Goal: Task Accomplishment & Management: Use online tool/utility

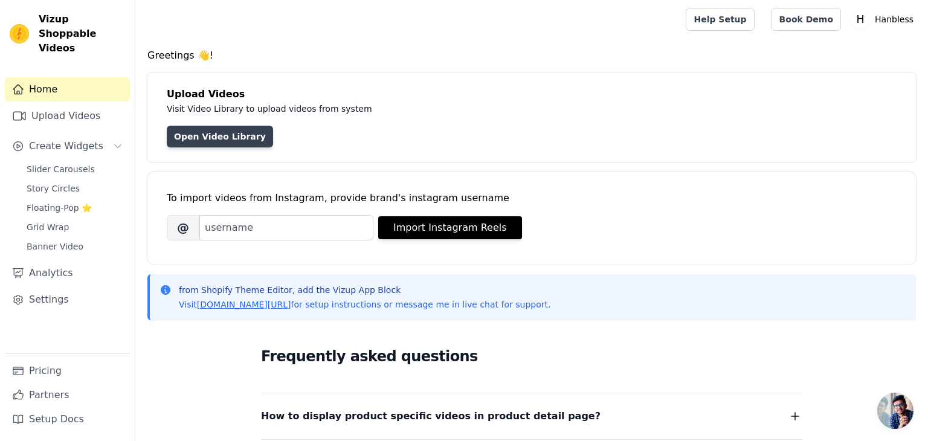
click at [224, 132] on link "Open Video Library" at bounding box center [220, 137] width 106 height 22
click at [121, 141] on icon "Sidebar" at bounding box center [118, 146] width 10 height 10
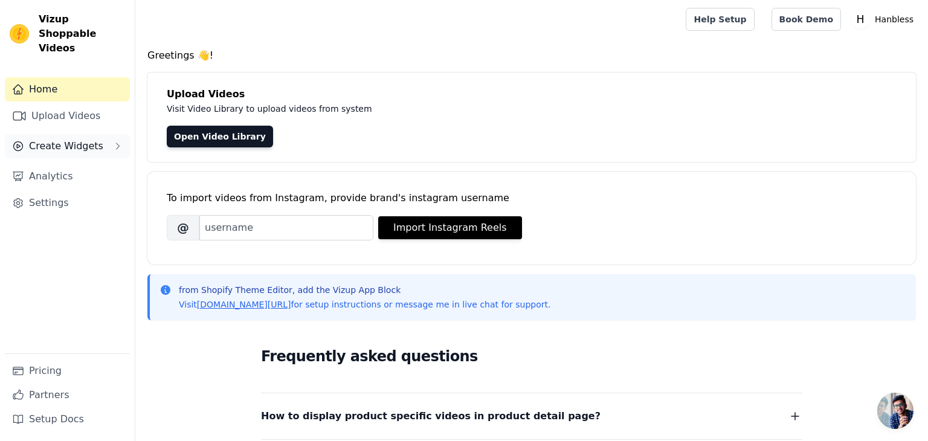
click at [120, 141] on icon "Sidebar" at bounding box center [118, 146] width 10 height 10
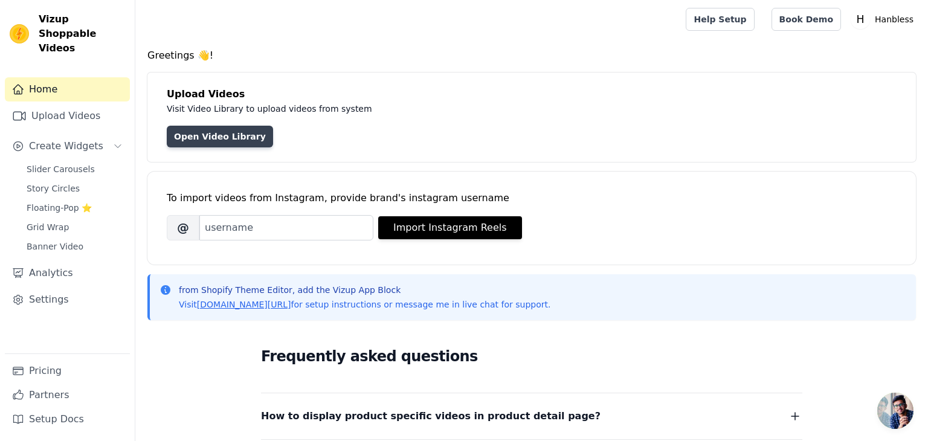
click at [210, 135] on link "Open Video Library" at bounding box center [220, 137] width 106 height 22
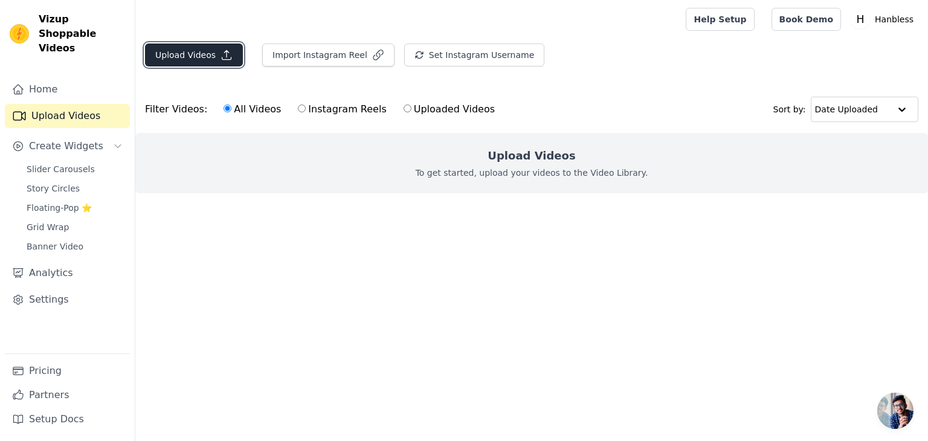
click at [220, 49] on icon "button" at bounding box center [226, 55] width 12 height 12
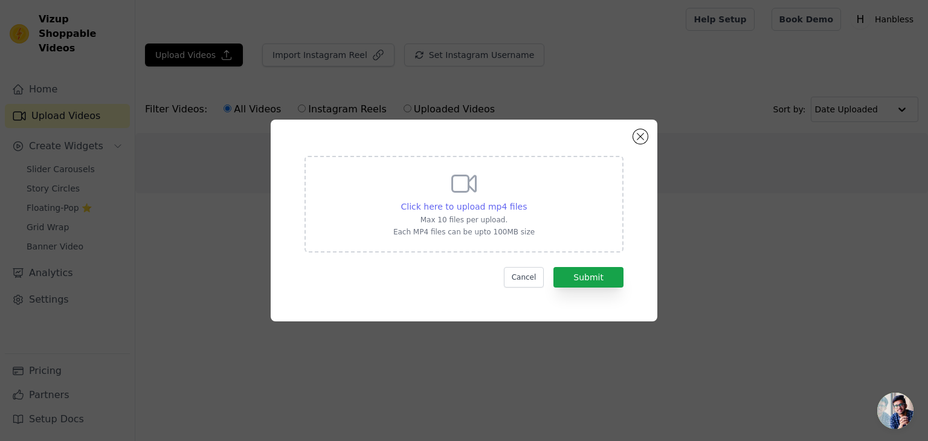
click at [463, 210] on span "Click here to upload mp4 files" at bounding box center [464, 207] width 126 height 10
click at [526, 201] on input "Click here to upload mp4 files Max 10 files per upload. Each MP4 files can be u…" at bounding box center [526, 200] width 1 height 1
type input "C:\fakepath\Scene (4).mp4"
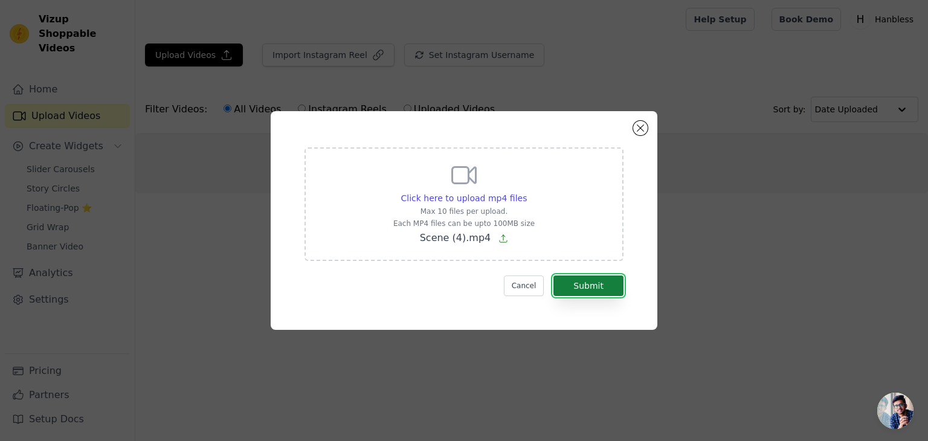
click at [613, 292] on button "Submit" at bounding box center [588, 285] width 70 height 21
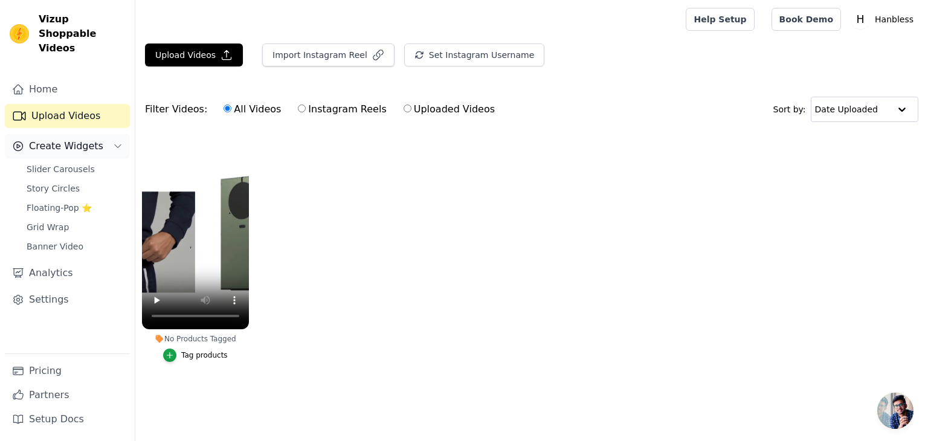
click at [77, 139] on span "Create Widgets" at bounding box center [66, 146] width 74 height 14
click at [69, 240] on span "Banner Video" at bounding box center [55, 246] width 57 height 12
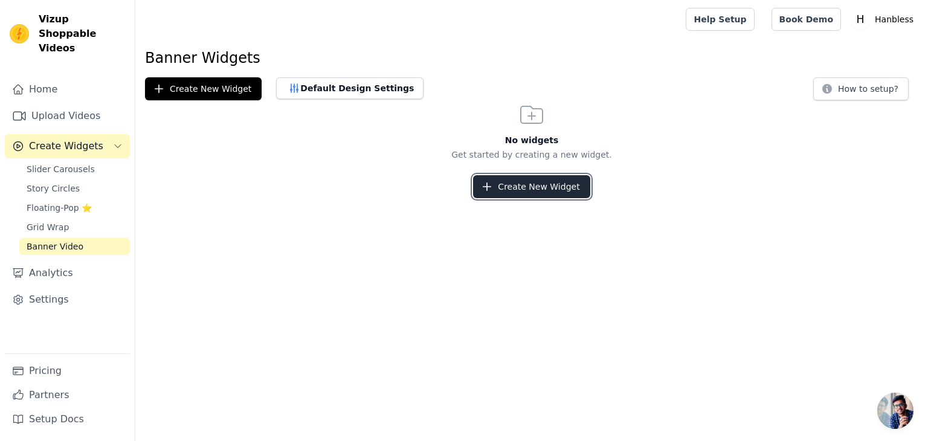
click at [539, 185] on button "Create New Widget" at bounding box center [531, 186] width 117 height 23
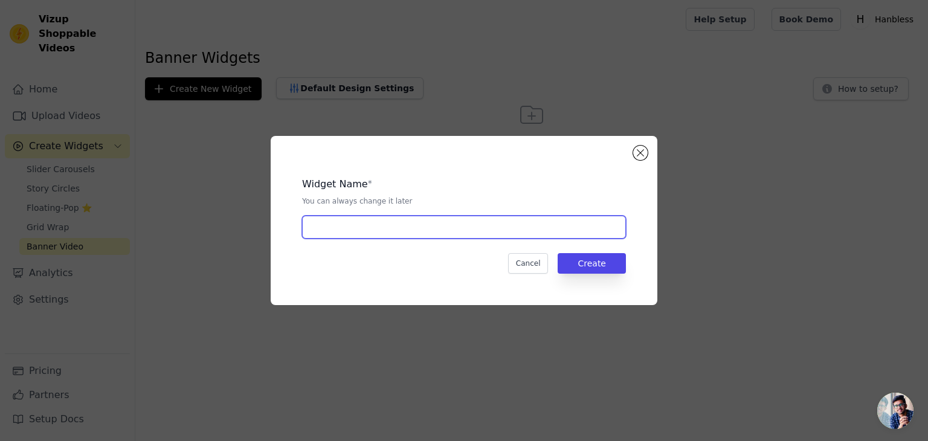
click at [446, 217] on input "text" at bounding box center [464, 227] width 324 height 23
type input "wallet"
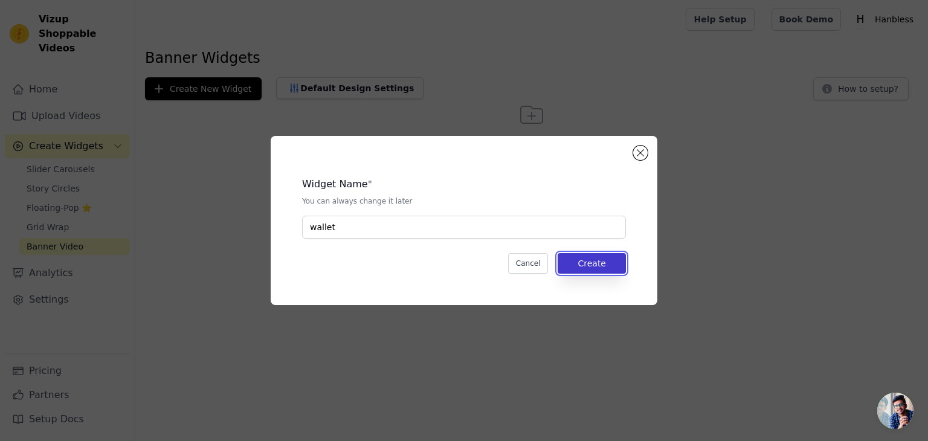
click at [581, 262] on button "Create" at bounding box center [591, 263] width 68 height 21
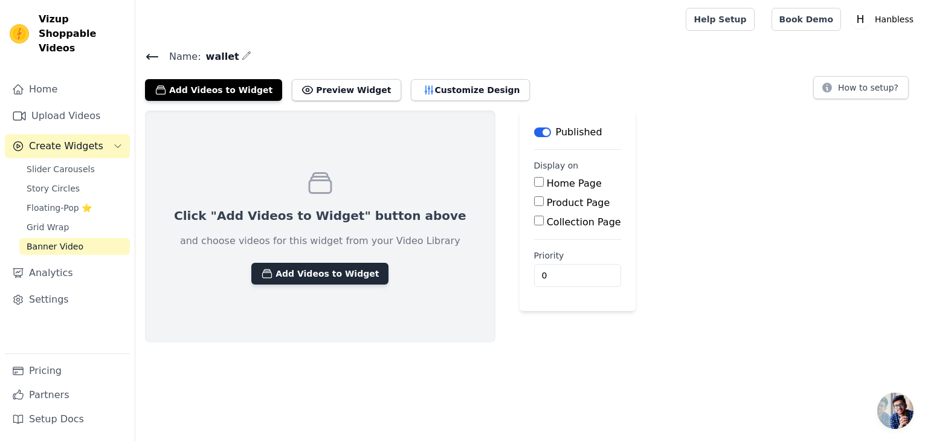
click at [318, 270] on button "Add Videos to Widget" at bounding box center [319, 274] width 137 height 22
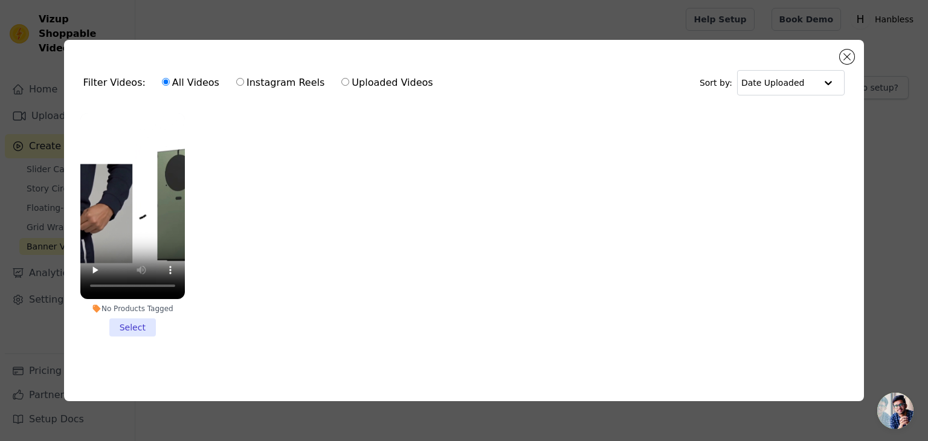
click at [141, 327] on li "No Products Tagged Select" at bounding box center [132, 224] width 104 height 223
click at [0, 0] on input "No Products Tagged Select" at bounding box center [0, 0] width 0 height 0
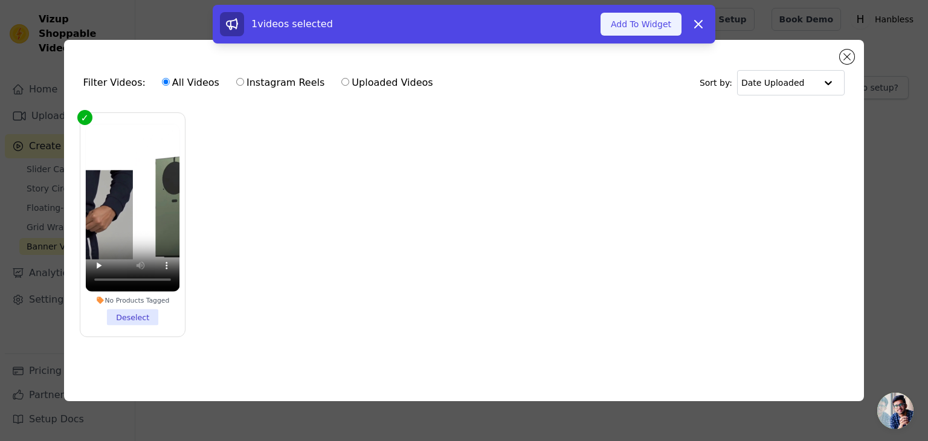
click at [636, 28] on button "Add To Widget" at bounding box center [640, 24] width 81 height 23
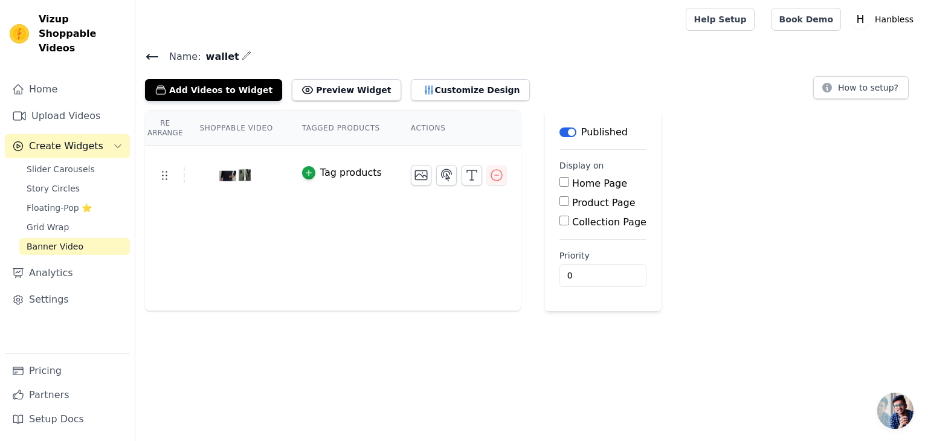
click at [564, 184] on input "Home Page" at bounding box center [564, 182] width 10 height 10
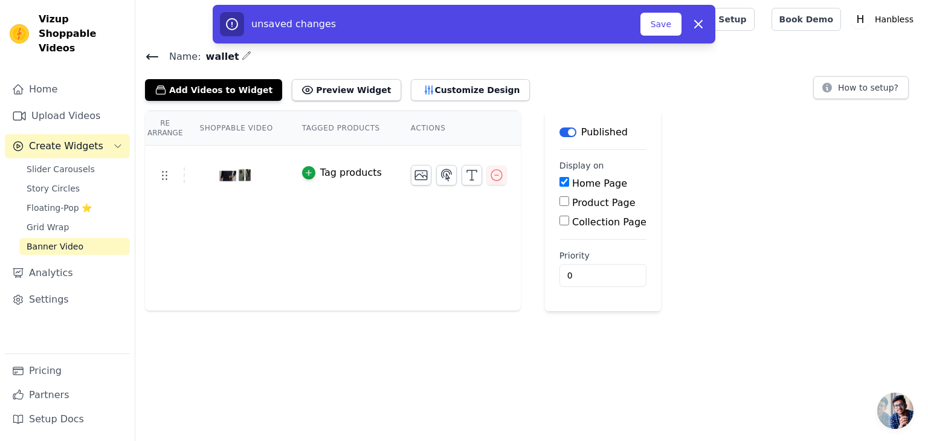
click at [564, 184] on input "Home Page" at bounding box center [564, 182] width 10 height 10
checkbox input "false"
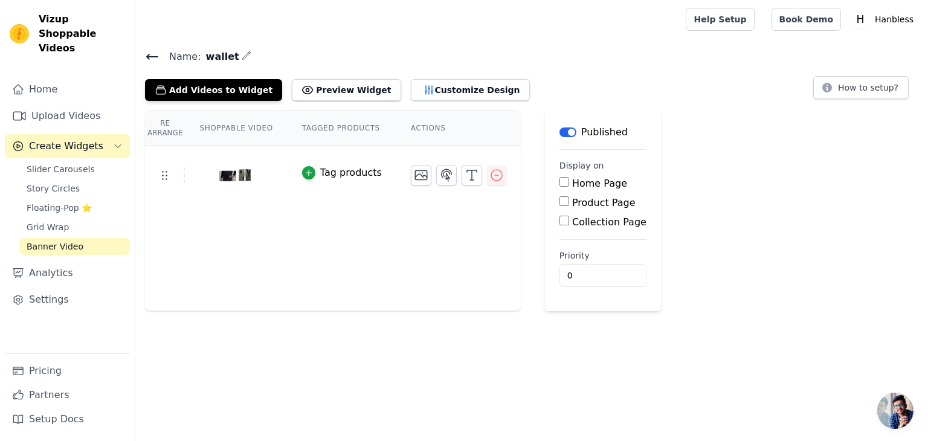
click at [559, 189] on div "Home Page" at bounding box center [602, 183] width 87 height 14
click at [564, 204] on input "Product Page" at bounding box center [564, 201] width 10 height 10
checkbox input "true"
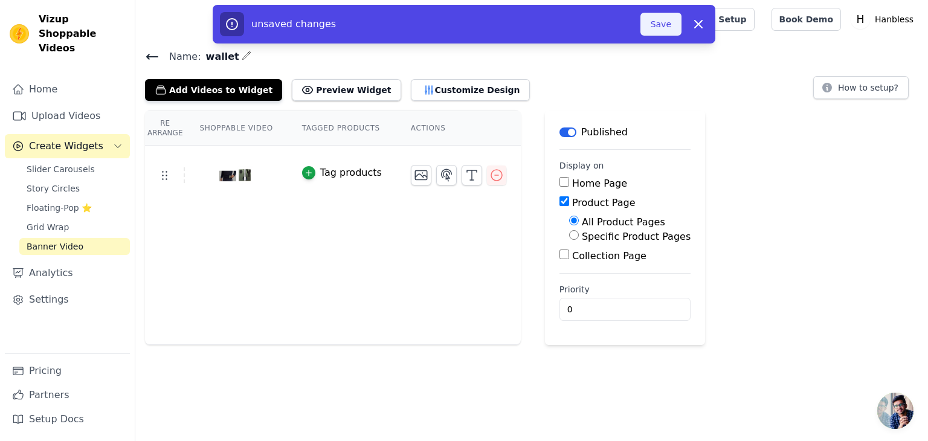
click at [641, 27] on button "Save" at bounding box center [660, 24] width 41 height 23
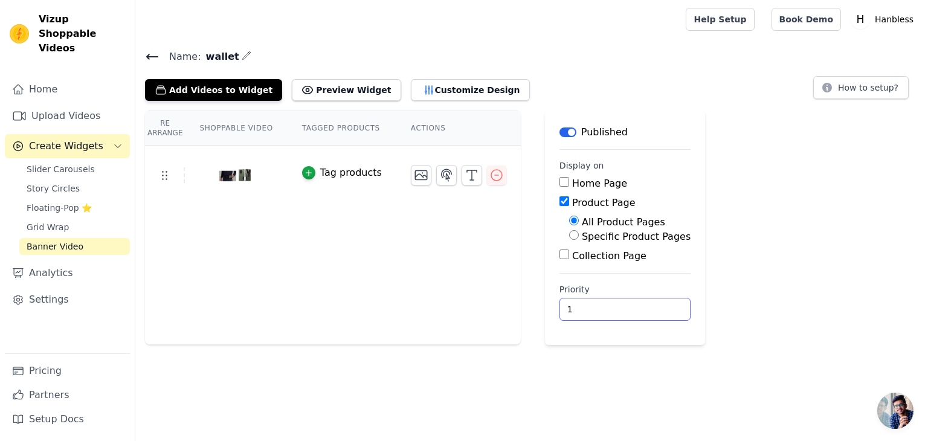
type input "1"
click at [652, 308] on input "1" at bounding box center [624, 309] width 131 height 23
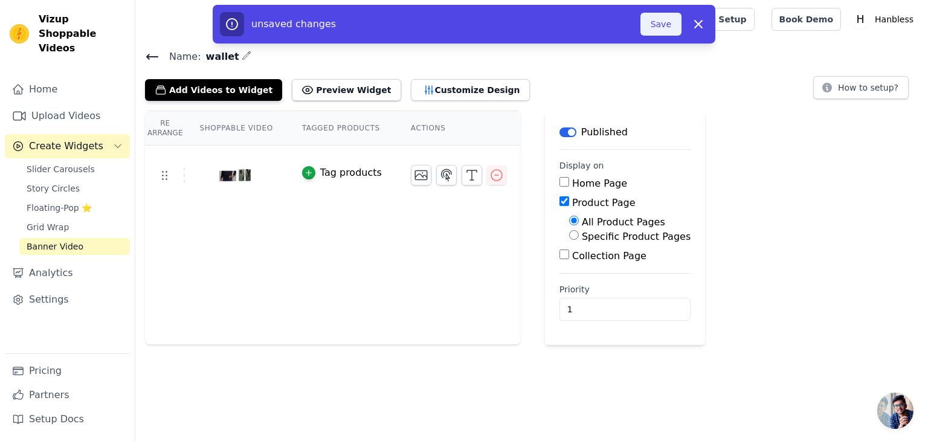
click at [656, 26] on button "Save" at bounding box center [660, 24] width 41 height 23
click at [652, 29] on button "Save" at bounding box center [660, 24] width 41 height 23
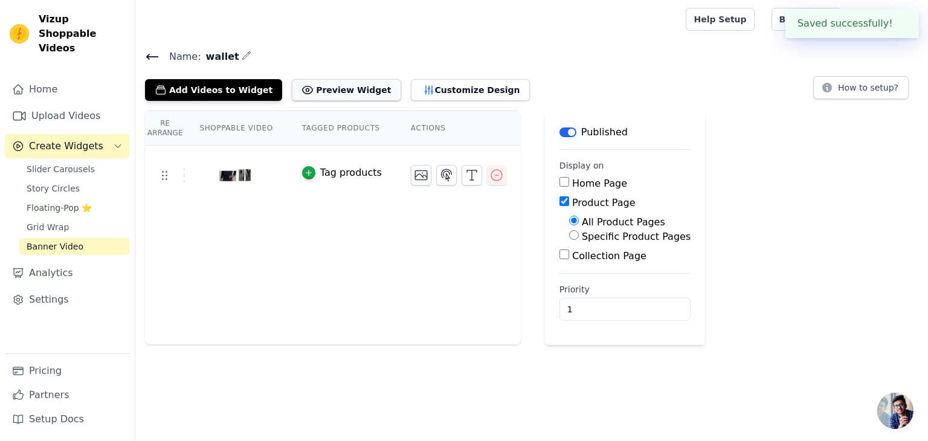
click at [326, 84] on button "Preview Widget" at bounding box center [346, 90] width 109 height 22
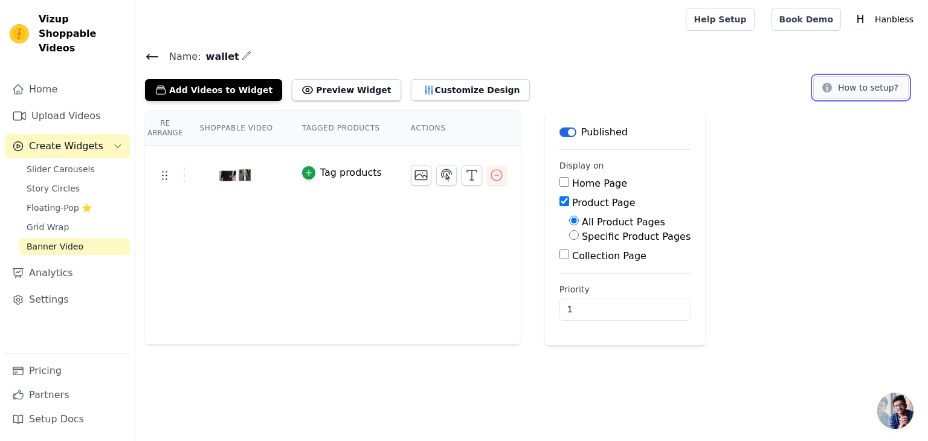
click at [852, 91] on button "How to setup?" at bounding box center [860, 87] width 95 height 23
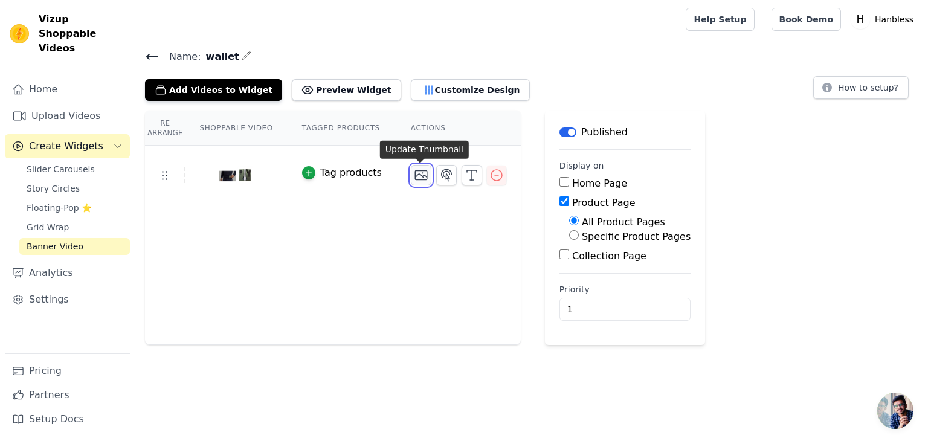
click at [423, 176] on icon "button" at bounding box center [421, 175] width 14 height 14
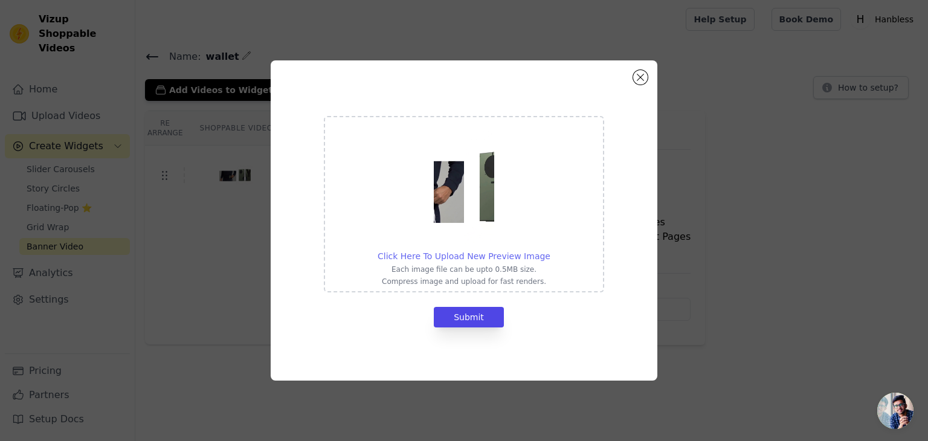
click at [485, 258] on span "Click Here To Upload New Preview Image" at bounding box center [464, 256] width 173 height 10
click at [550, 250] on input "Click Here To Upload New Preview Image Each image file can be upto 0.5MB size. …" at bounding box center [550, 249] width 1 height 1
type input "C:\fakepath\IMG_3075 (1).PNG"
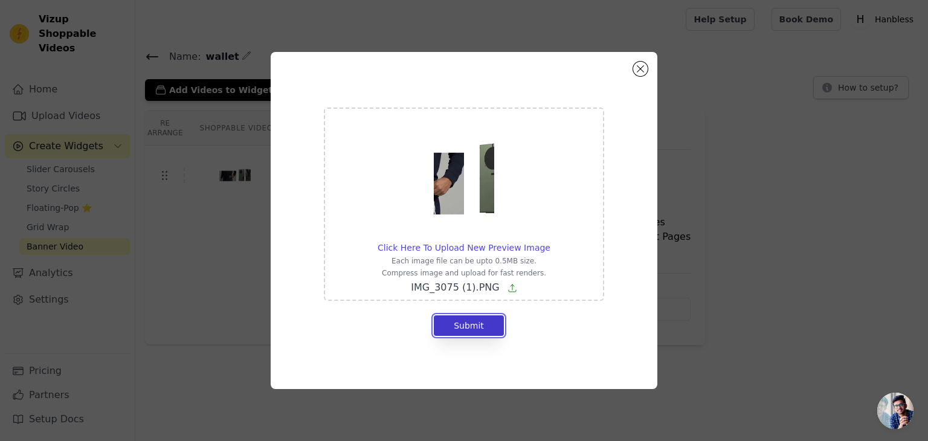
click at [461, 323] on button "Submit" at bounding box center [469, 325] width 70 height 21
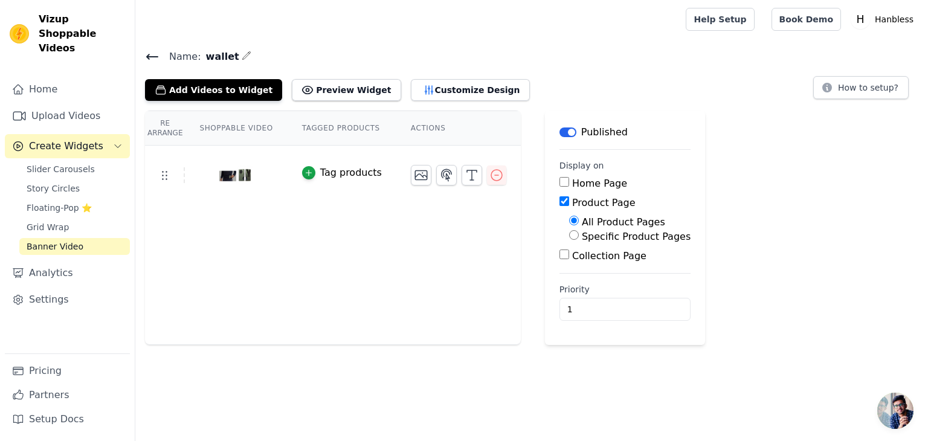
click at [219, 123] on th "Shoppable Video" at bounding box center [236, 128] width 102 height 34
click at [359, 129] on th "Tagged Products" at bounding box center [342, 128] width 109 height 34
click at [423, 132] on th "Actions" at bounding box center [458, 128] width 124 height 34
click at [440, 86] on button "Customize Design" at bounding box center [470, 90] width 119 height 22
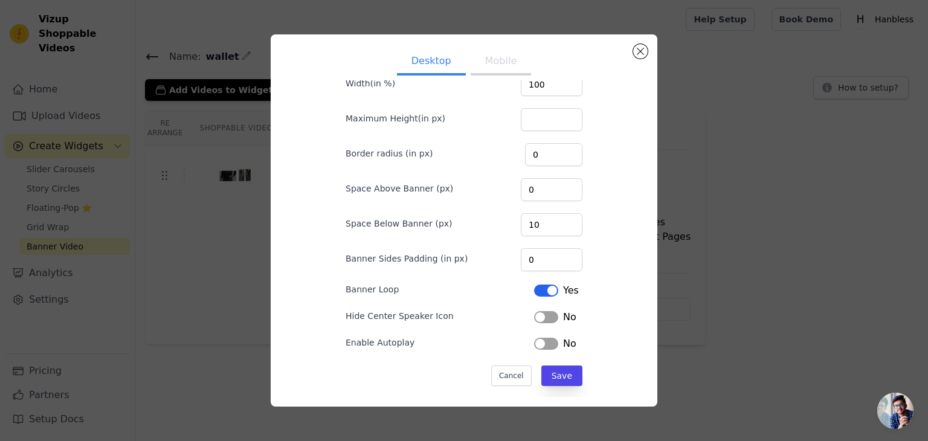
scroll to position [45, 0]
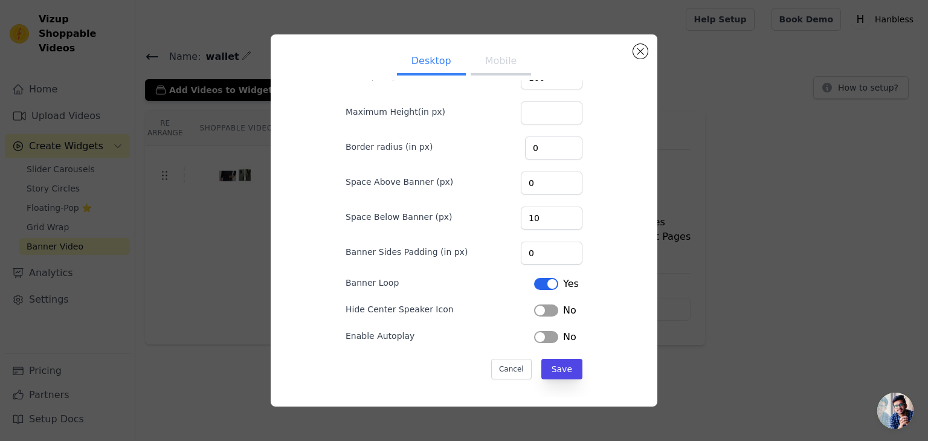
click at [545, 309] on button "Label" at bounding box center [546, 310] width 24 height 12
click at [551, 330] on div "No" at bounding box center [555, 337] width 42 height 14
click at [548, 332] on button "Label" at bounding box center [546, 337] width 24 height 12
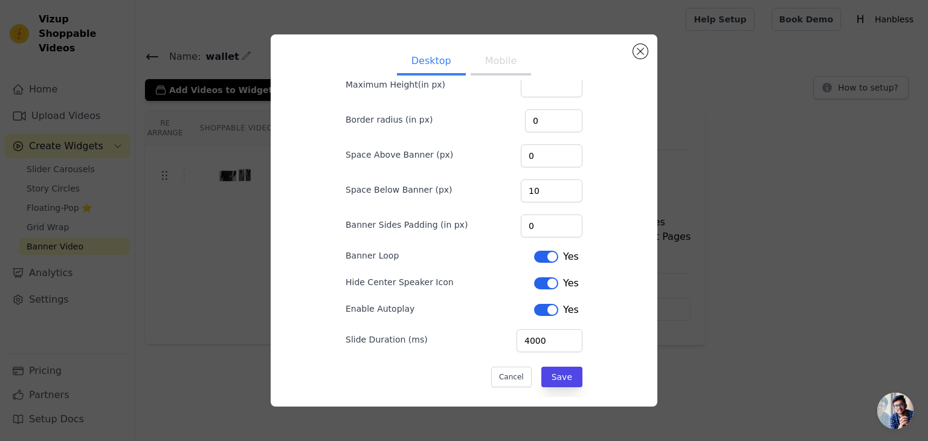
scroll to position [80, 0]
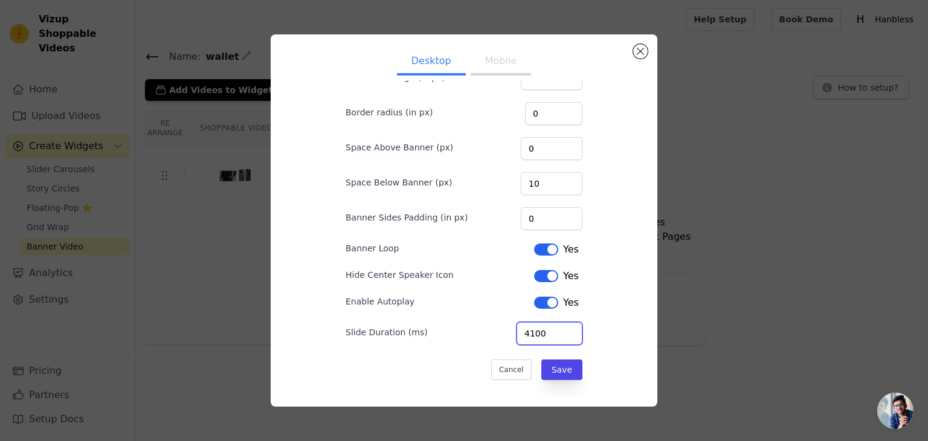
click at [573, 326] on input "4100" at bounding box center [549, 333] width 66 height 23
click at [573, 326] on input "4200" at bounding box center [549, 333] width 66 height 23
click at [573, 326] on input "4500" at bounding box center [549, 333] width 66 height 23
click at [573, 326] on input "4600" at bounding box center [549, 333] width 66 height 23
click at [573, 326] on input "4700" at bounding box center [549, 333] width 66 height 23
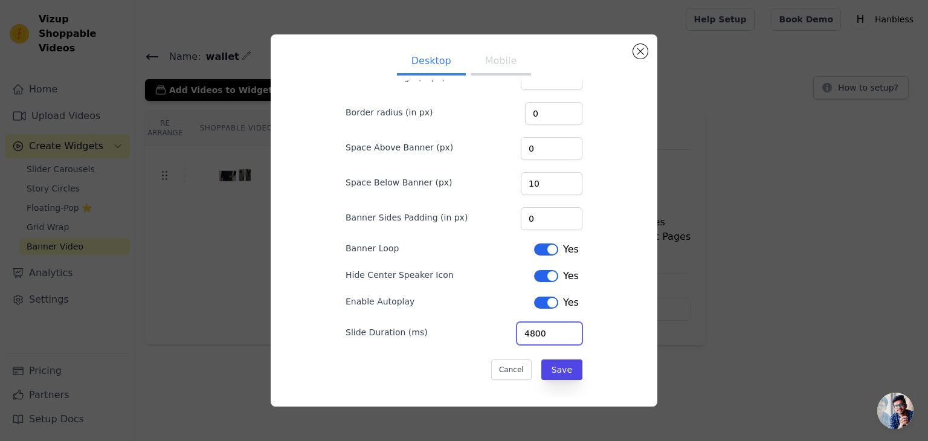
click at [573, 326] on input "4800" at bounding box center [549, 333] width 66 height 23
click at [573, 326] on input "4900" at bounding box center [549, 333] width 66 height 23
click at [573, 326] on input "5000" at bounding box center [549, 333] width 66 height 23
click at [573, 326] on input "5100" at bounding box center [549, 333] width 66 height 23
click at [573, 326] on input "5200" at bounding box center [549, 333] width 66 height 23
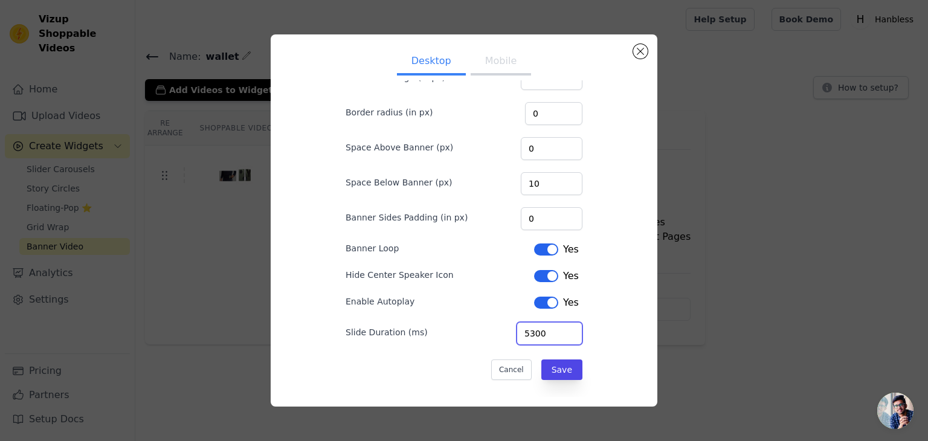
click at [573, 326] on input "5300" at bounding box center [549, 333] width 66 height 23
click at [573, 326] on input "5400" at bounding box center [549, 333] width 66 height 23
click at [573, 326] on input "5500" at bounding box center [549, 333] width 66 height 23
click at [573, 326] on input "5600" at bounding box center [549, 333] width 66 height 23
click at [573, 326] on input "5700" at bounding box center [549, 333] width 66 height 23
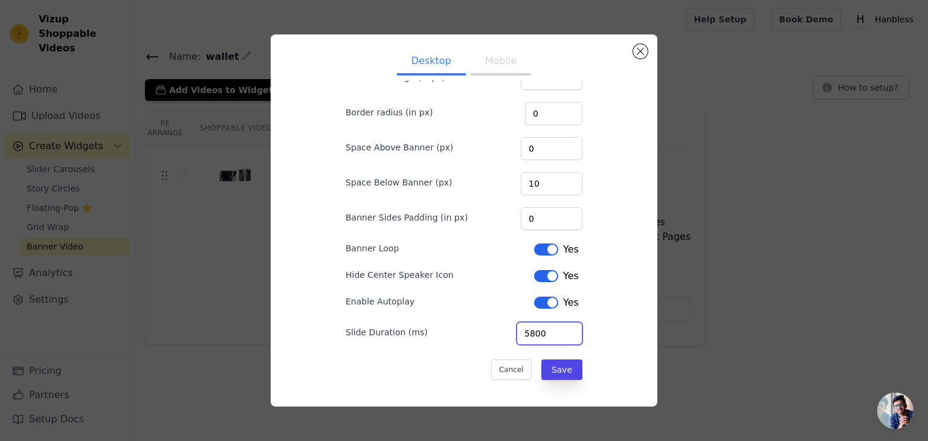
type input "5800"
click at [573, 326] on input "5800" at bounding box center [549, 333] width 66 height 23
click at [553, 362] on button "Save" at bounding box center [561, 369] width 41 height 21
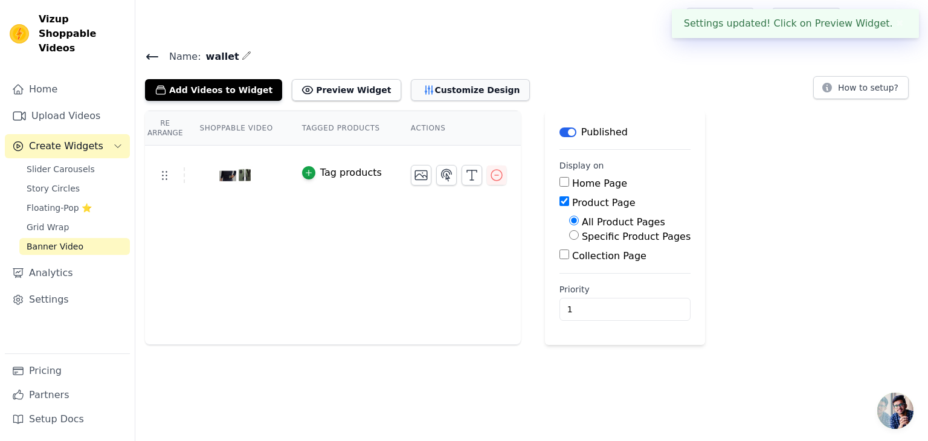
click at [411, 94] on button "Customize Design" at bounding box center [470, 90] width 119 height 22
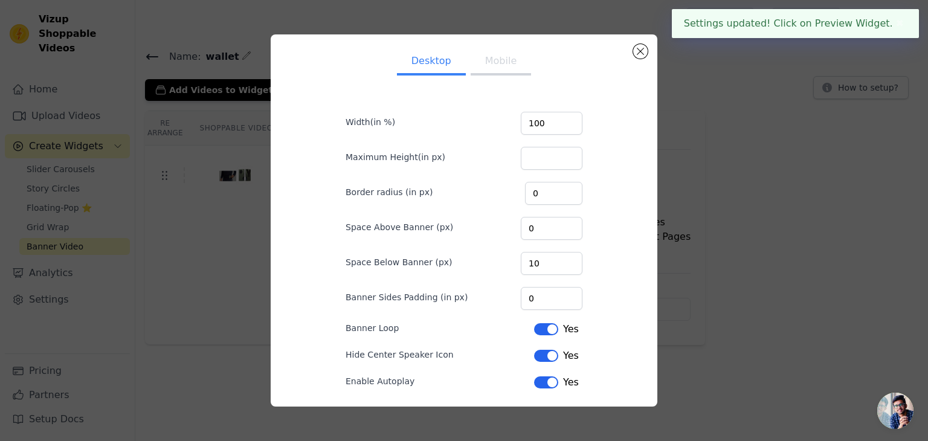
click at [492, 63] on button "Mobile" at bounding box center [501, 62] width 60 height 27
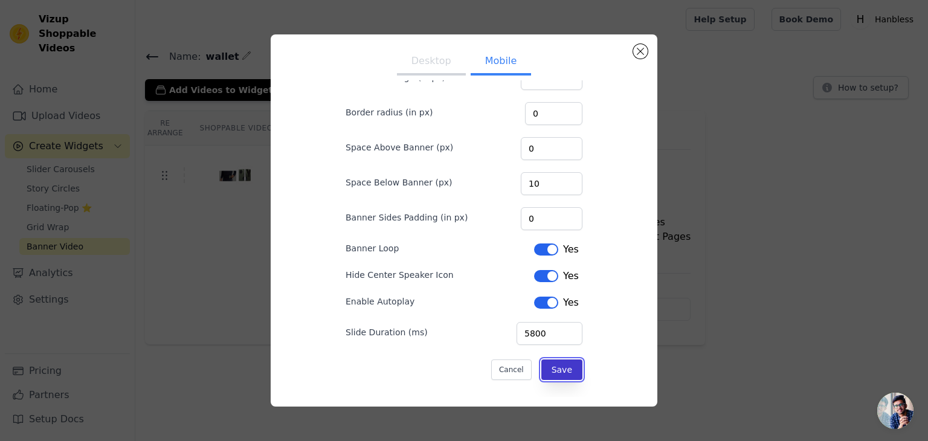
click at [573, 374] on button "Save" at bounding box center [561, 369] width 41 height 21
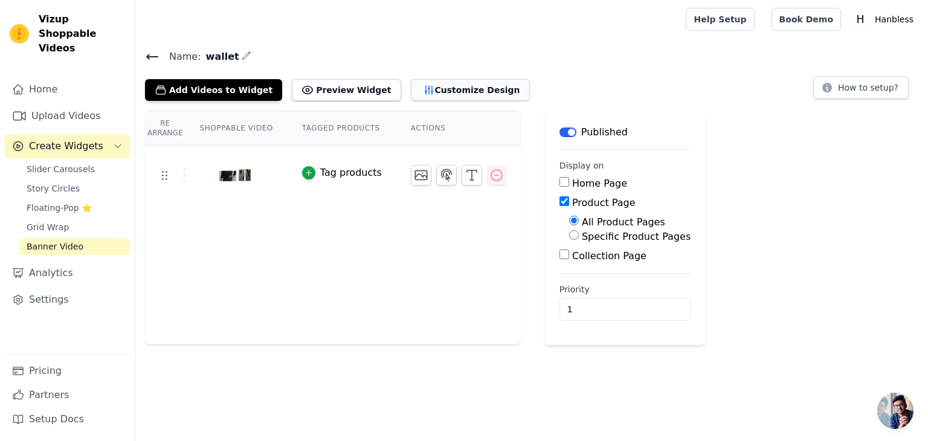
click at [414, 93] on button "Customize Design" at bounding box center [470, 90] width 119 height 22
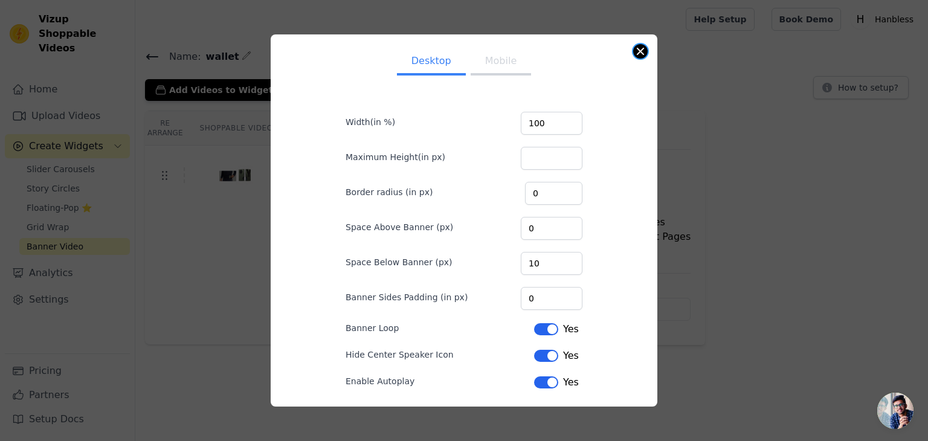
click at [644, 56] on button "Close modal" at bounding box center [640, 51] width 14 height 14
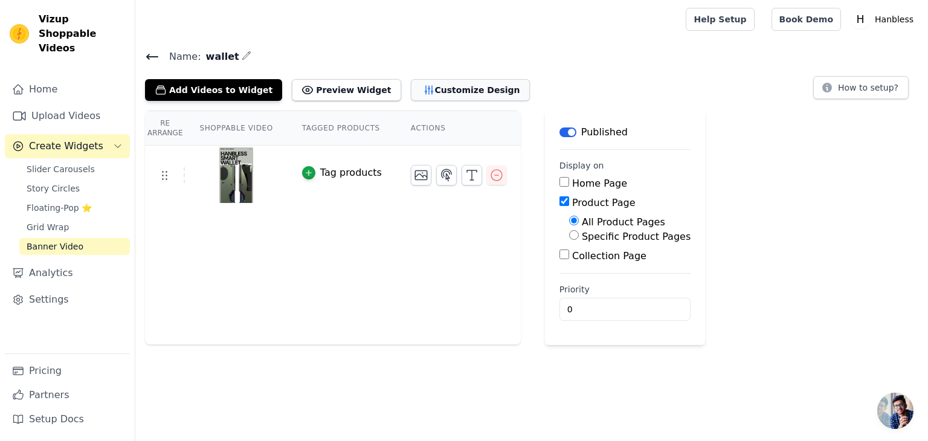
click at [436, 81] on button "Customize Design" at bounding box center [470, 90] width 119 height 22
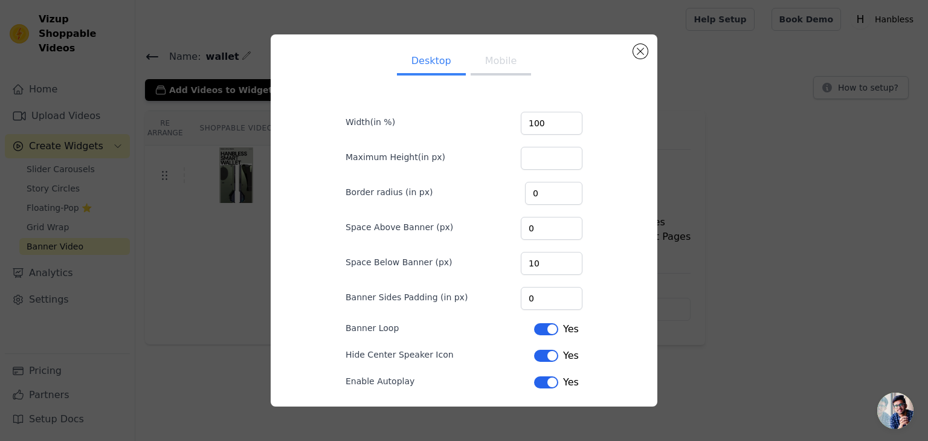
scroll to position [80, 0]
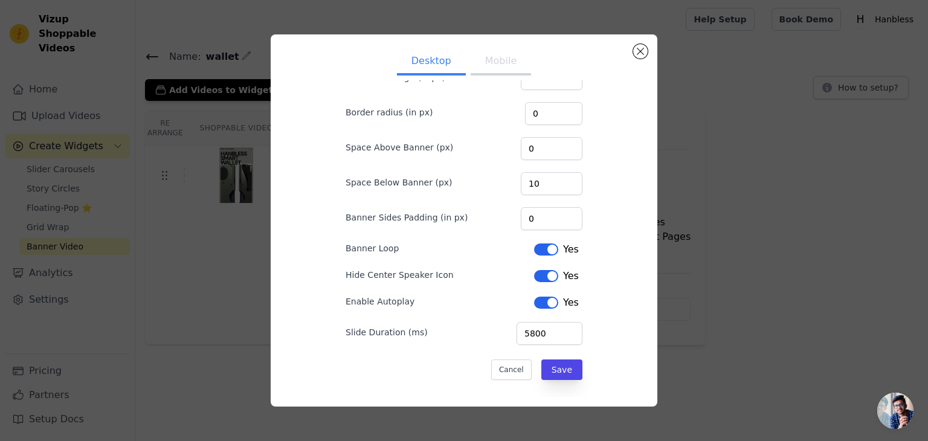
click at [506, 59] on button "Mobile" at bounding box center [501, 62] width 60 height 27
click at [645, 48] on button "Close modal" at bounding box center [640, 51] width 14 height 14
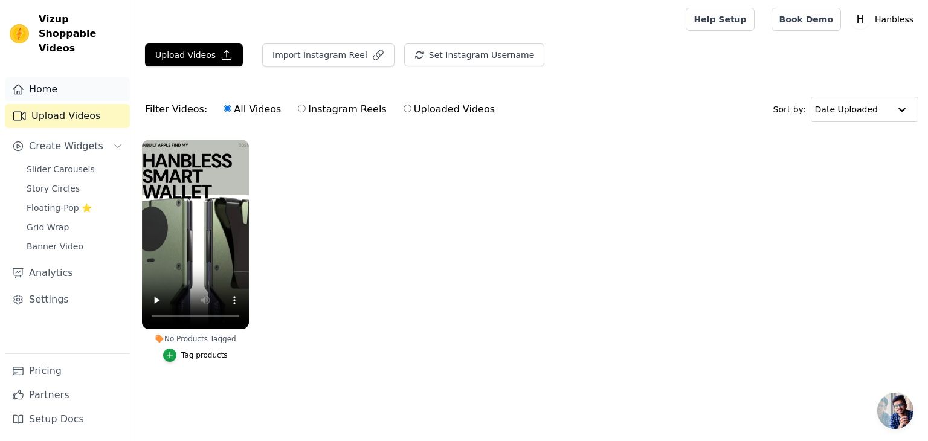
click at [60, 84] on link "Home" at bounding box center [67, 89] width 125 height 24
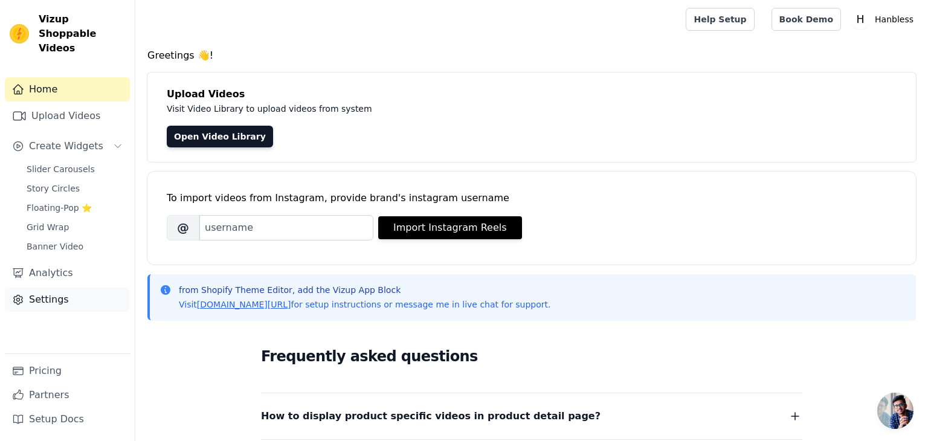
click at [53, 288] on link "Settings" at bounding box center [67, 300] width 125 height 24
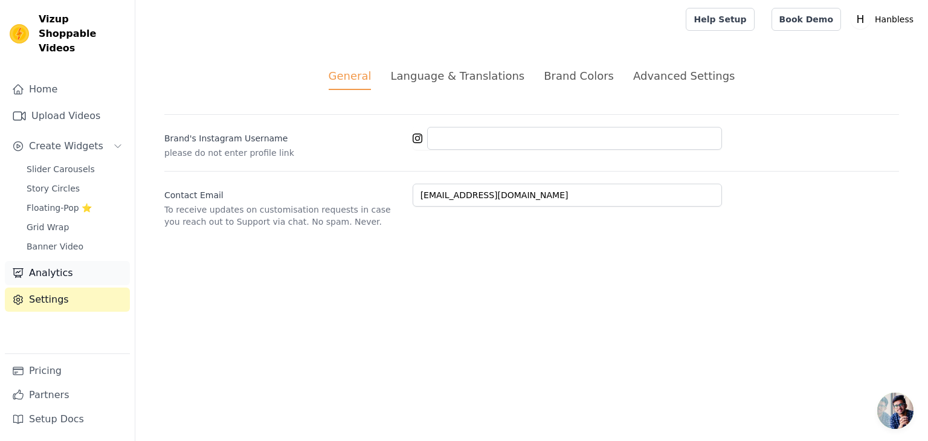
click at [50, 261] on link "Analytics" at bounding box center [67, 273] width 125 height 24
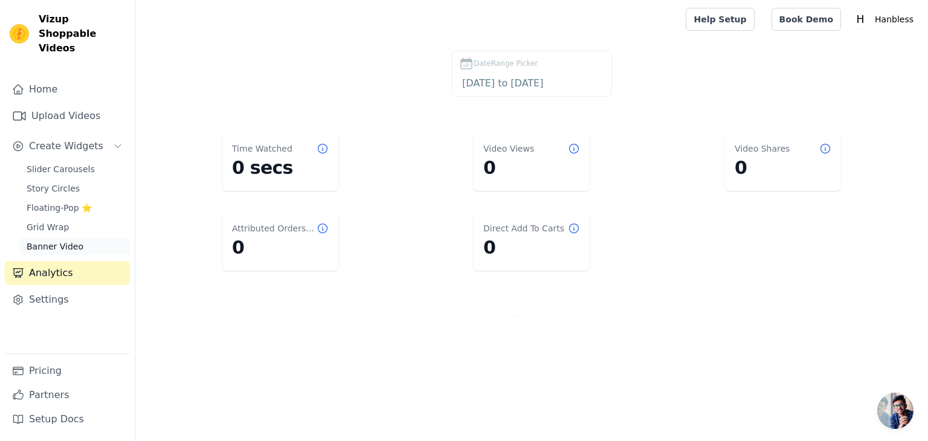
click at [62, 240] on span "Banner Video" at bounding box center [55, 246] width 57 height 12
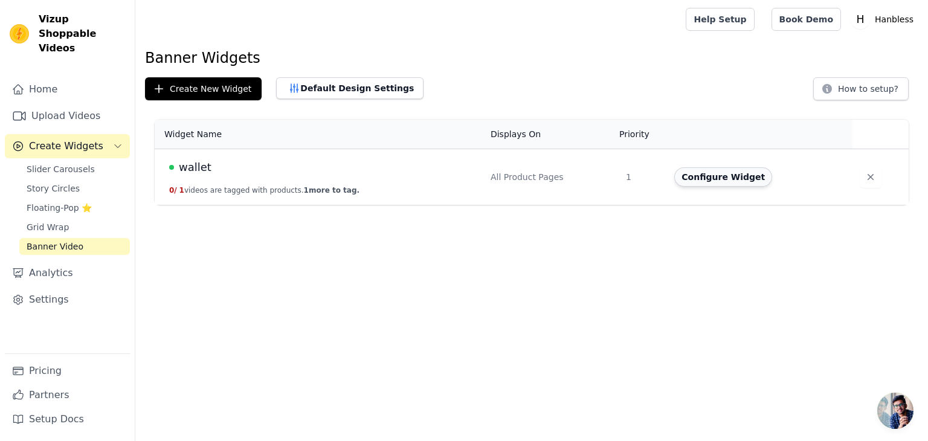
click at [703, 180] on button "Configure Widget" at bounding box center [723, 176] width 98 height 19
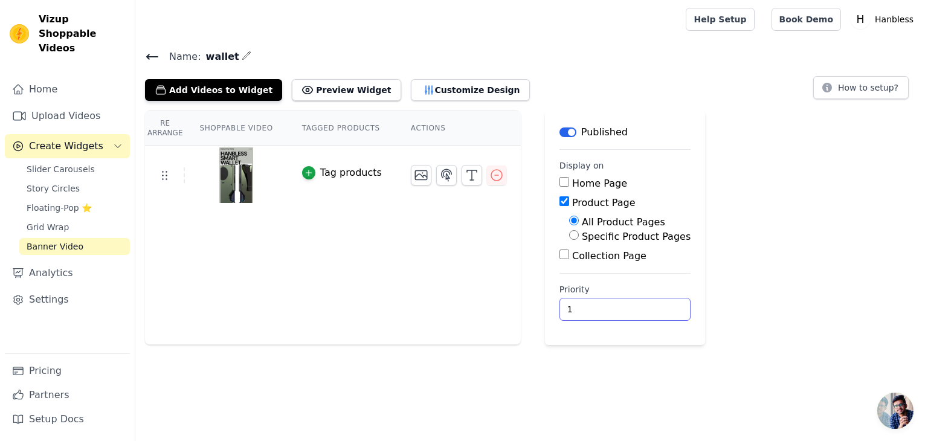
click at [653, 306] on input "1" at bounding box center [624, 309] width 131 height 23
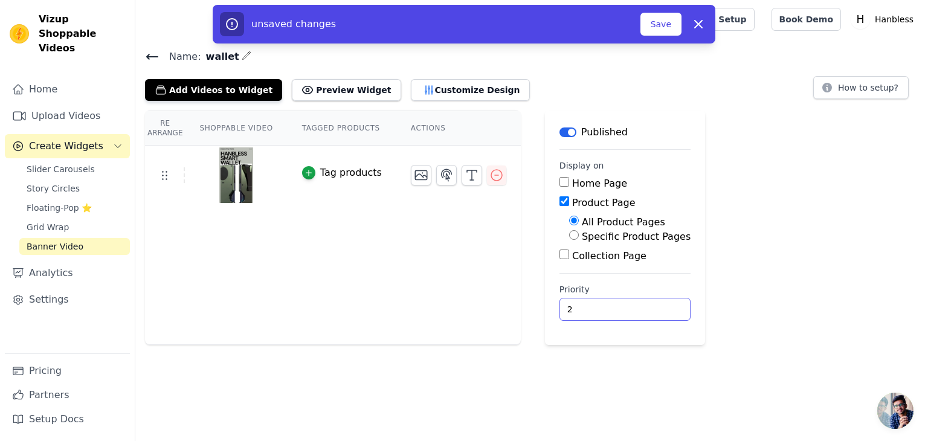
click at [653, 306] on input "2" at bounding box center [624, 309] width 131 height 23
click at [653, 306] on input "3" at bounding box center [624, 309] width 131 height 23
click at [653, 306] on input "4" at bounding box center [624, 309] width 131 height 23
click at [652, 305] on input "111" at bounding box center [624, 309] width 131 height 23
click at [651, 309] on input "112" at bounding box center [624, 309] width 131 height 23
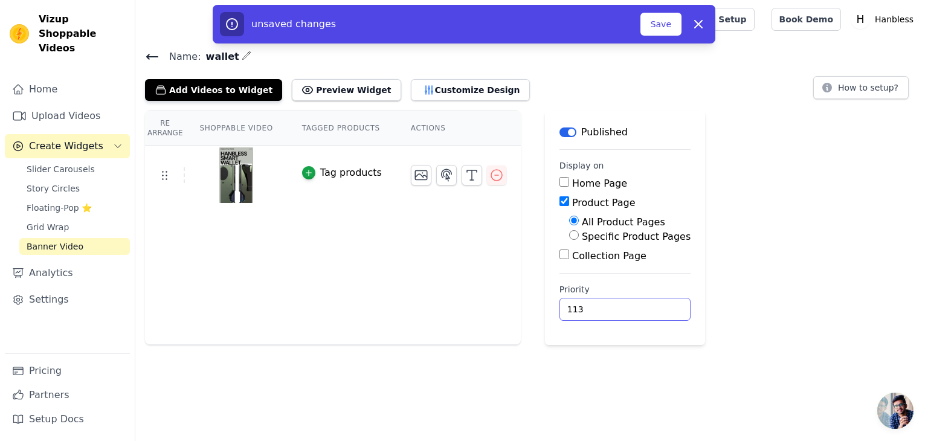
click at [651, 309] on input "113" at bounding box center [624, 309] width 131 height 23
click at [652, 312] on input "112" at bounding box center [624, 309] width 131 height 23
click at [652, 312] on input "111" at bounding box center [624, 309] width 131 height 23
click at [652, 312] on input "110" at bounding box center [624, 309] width 131 height 23
click at [652, 312] on input "109" at bounding box center [624, 309] width 131 height 23
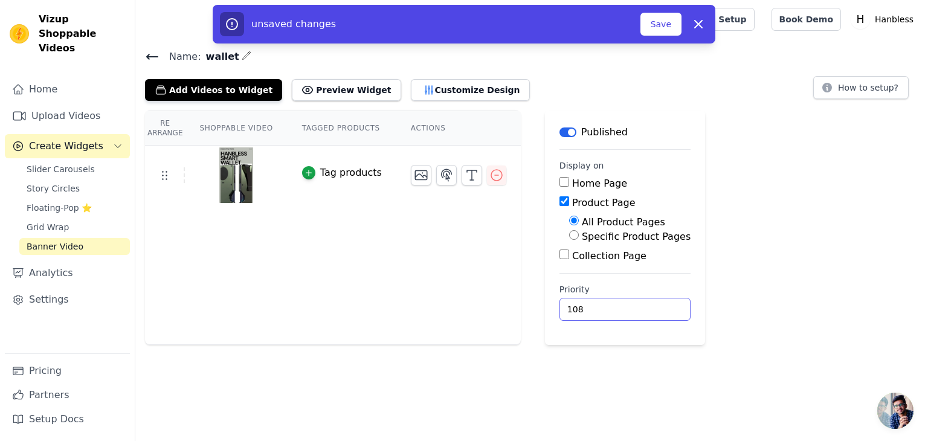
click at [652, 312] on input "108" at bounding box center [624, 309] width 131 height 23
click at [652, 312] on input "107" at bounding box center [624, 309] width 131 height 23
click at [652, 312] on input "106" at bounding box center [624, 309] width 131 height 23
click at [652, 312] on input "105" at bounding box center [624, 309] width 131 height 23
click at [652, 312] on input "104" at bounding box center [624, 309] width 131 height 23
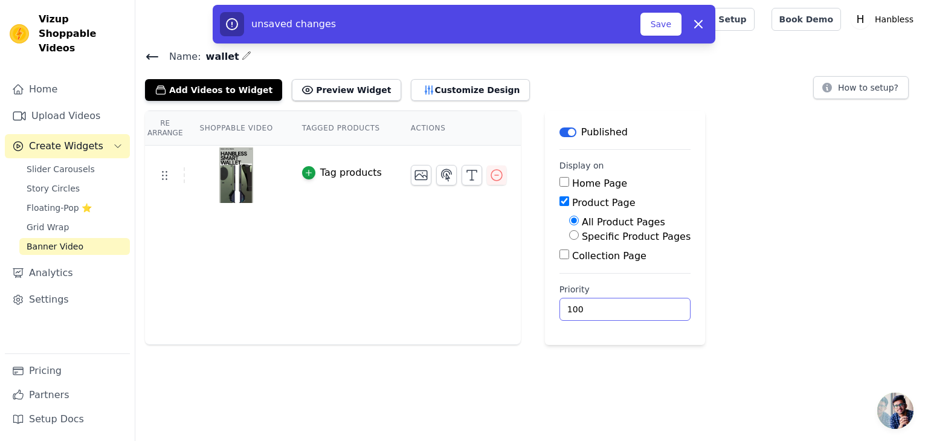
type input "100"
click at [652, 312] on input "100" at bounding box center [624, 309] width 131 height 23
click at [658, 15] on button "Save" at bounding box center [660, 24] width 41 height 23
click at [670, 22] on button "Save" at bounding box center [660, 24] width 41 height 23
click at [662, 21] on button "Save" at bounding box center [660, 24] width 41 height 23
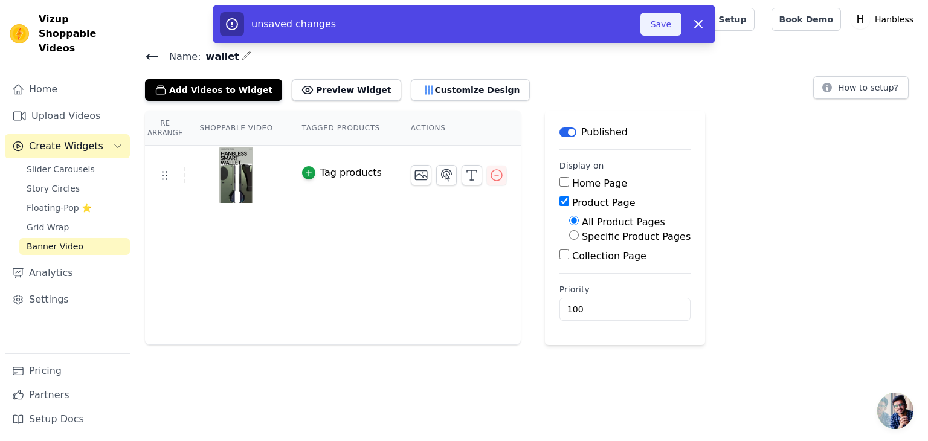
click at [662, 21] on button "Save" at bounding box center [660, 24] width 41 height 23
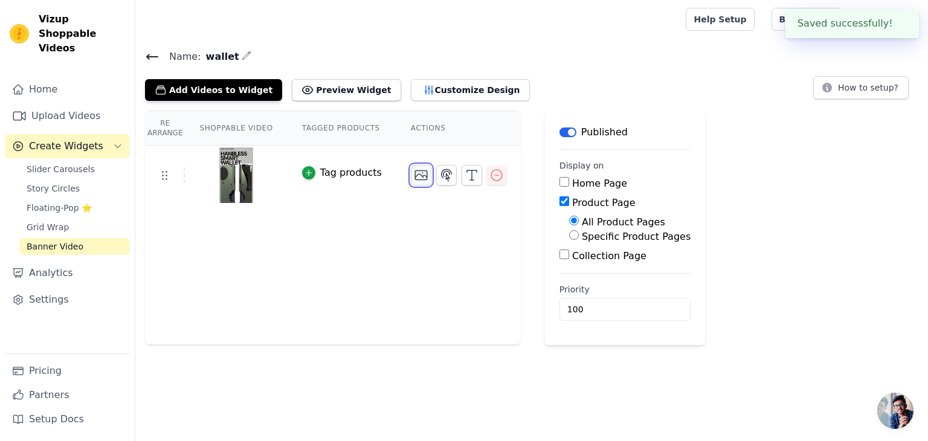
click at [425, 179] on icon "button" at bounding box center [421, 175] width 14 height 14
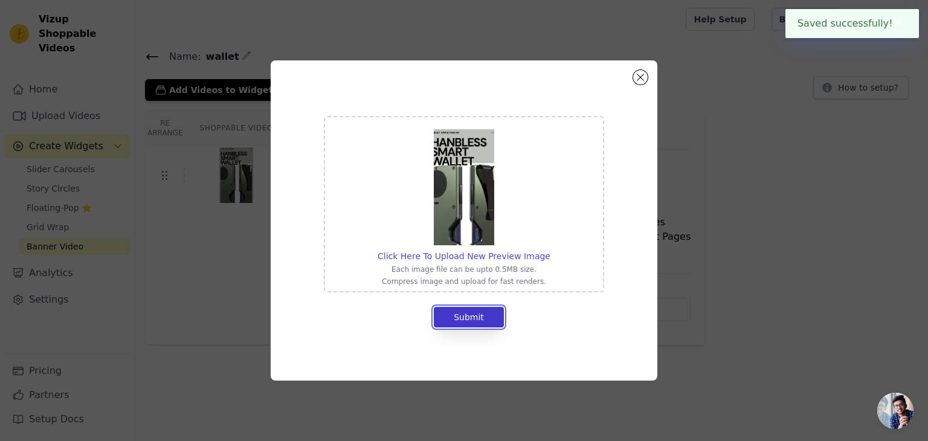
click at [486, 319] on button "Submit" at bounding box center [469, 317] width 70 height 21
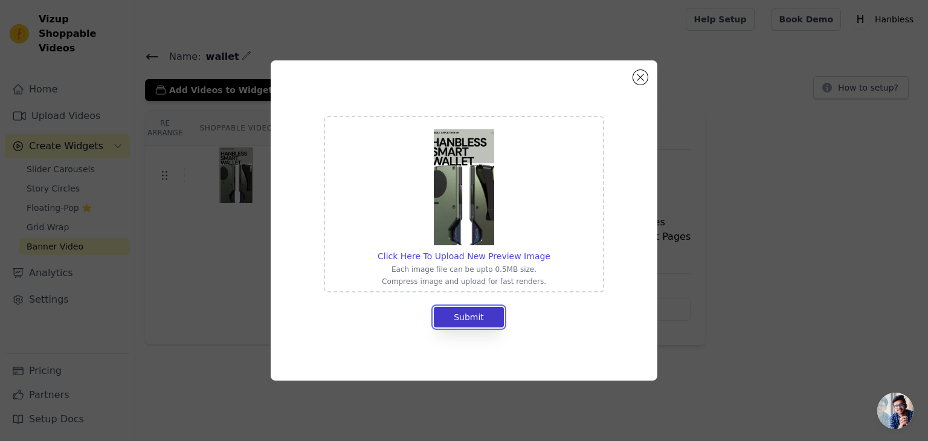
click at [478, 316] on button "Submit" at bounding box center [469, 317] width 70 height 21
click at [476, 321] on button "Submit" at bounding box center [469, 317] width 70 height 21
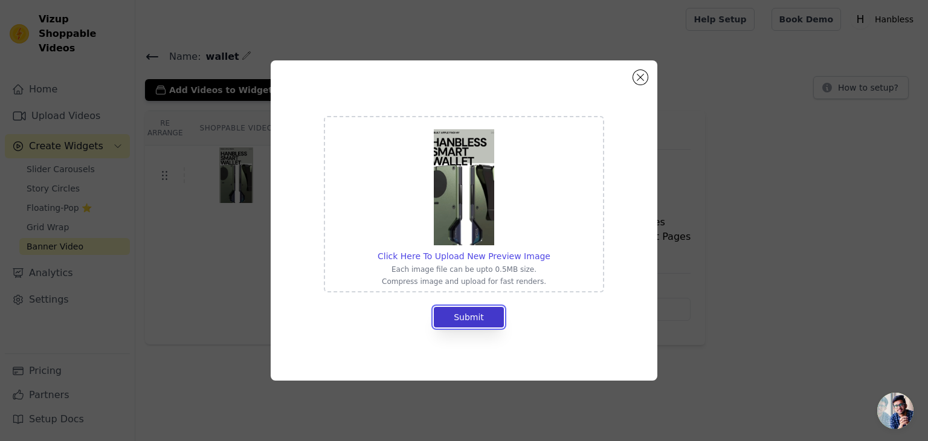
click at [476, 321] on button "Submit" at bounding box center [469, 317] width 70 height 21
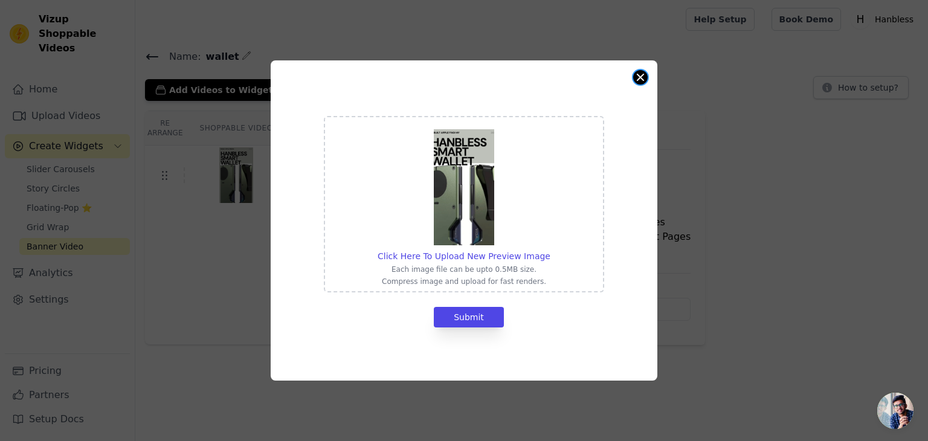
click at [646, 80] on button "Close modal" at bounding box center [640, 77] width 14 height 14
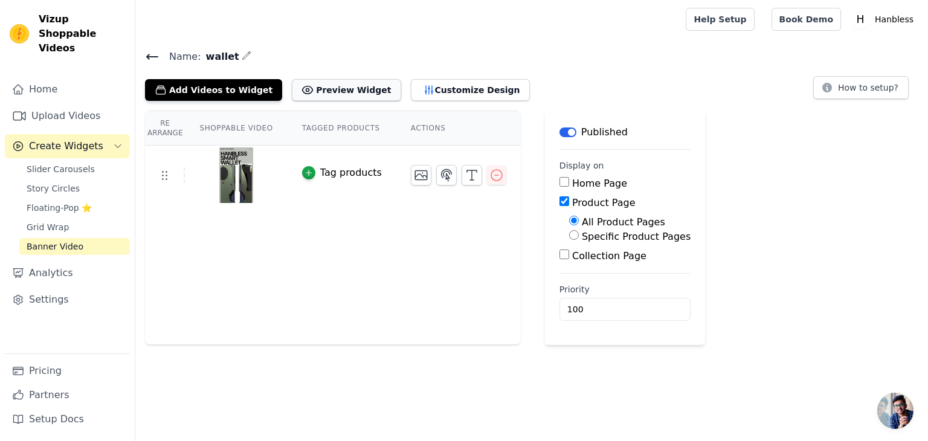
click at [345, 79] on button "Preview Widget" at bounding box center [346, 90] width 109 height 22
click at [411, 76] on div "Add Videos to Widget Preview Widget Customize Design" at bounding box center [342, 87] width 394 height 27
click at [411, 89] on button "Customize Design" at bounding box center [470, 90] width 119 height 22
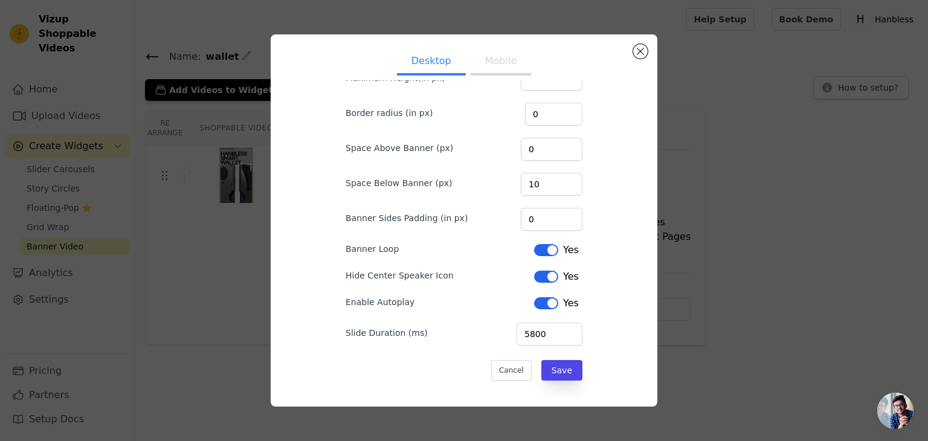
scroll to position [80, 0]
click at [547, 243] on button "Label" at bounding box center [546, 249] width 24 height 12
click at [572, 333] on input "5700" at bounding box center [549, 333] width 66 height 23
click at [572, 333] on input "5600" at bounding box center [549, 333] width 66 height 23
click at [572, 333] on input "2800" at bounding box center [549, 333] width 66 height 23
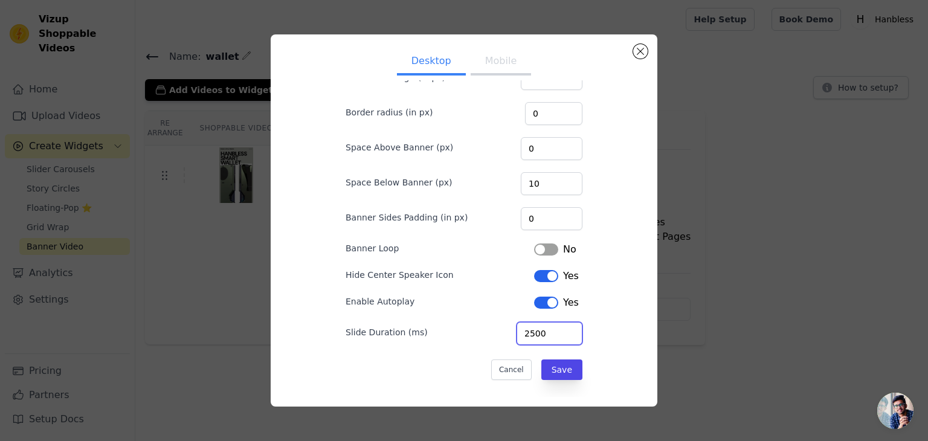
click at [572, 333] on input "2500" at bounding box center [549, 333] width 66 height 23
click at [572, 333] on input "2400" at bounding box center [549, 333] width 66 height 23
click at [572, 333] on input "2300" at bounding box center [549, 333] width 66 height 23
click at [572, 333] on input "1600" at bounding box center [549, 333] width 66 height 23
click at [571, 327] on input "4100" at bounding box center [549, 333] width 66 height 23
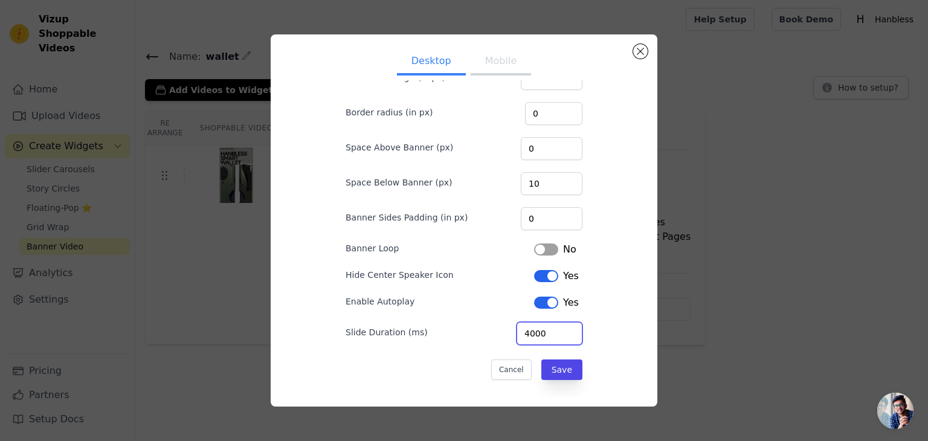
type input "4000"
click at [571, 333] on input "4000" at bounding box center [549, 333] width 66 height 23
click at [567, 359] on button "Save" at bounding box center [561, 369] width 41 height 21
click at [501, 62] on button "Mobile" at bounding box center [501, 62] width 60 height 27
click at [571, 332] on input "5700" at bounding box center [549, 333] width 66 height 23
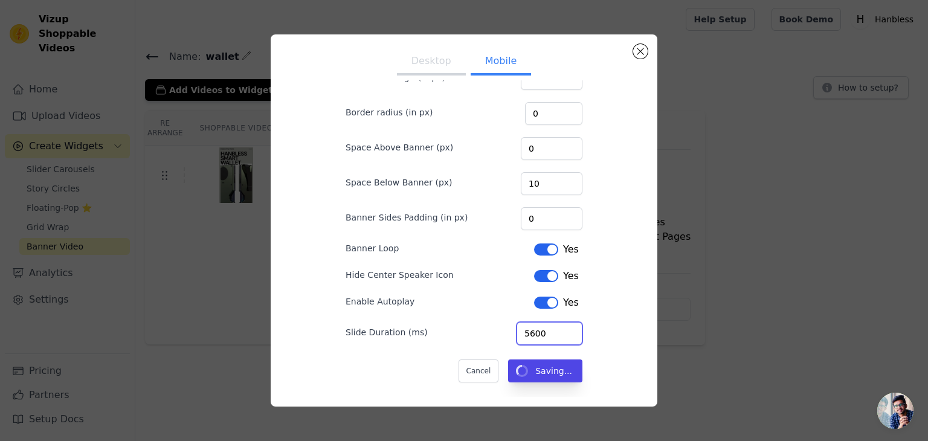
click at [571, 332] on input "5600" at bounding box center [549, 333] width 66 height 23
type input "5500"
click at [571, 332] on input "5500" at bounding box center [549, 333] width 66 height 23
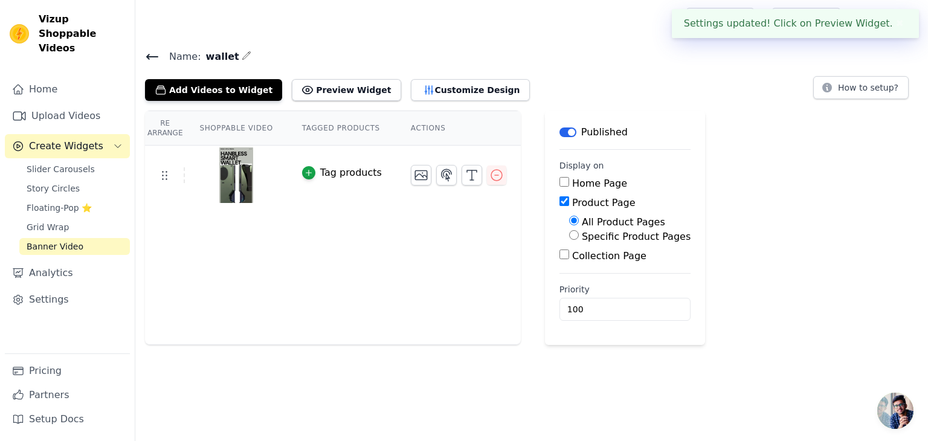
click at [571, 332] on main "Label Published Display on Home Page Product Page All Product Pages Specific Pr…" at bounding box center [625, 228] width 160 height 234
click at [440, 85] on button "Customize Design" at bounding box center [470, 90] width 119 height 22
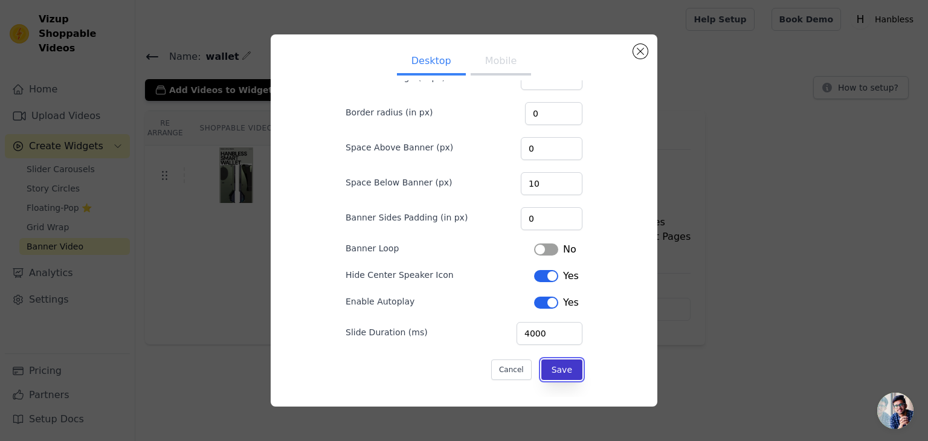
click at [565, 359] on button "Save" at bounding box center [561, 369] width 41 height 21
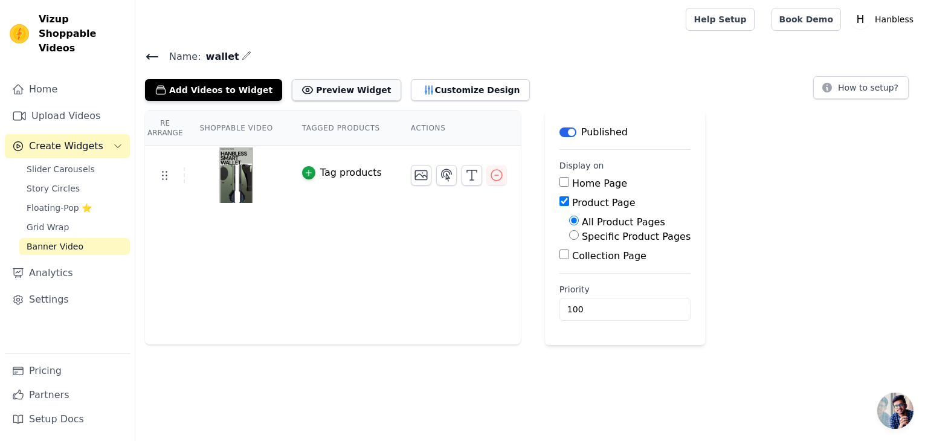
click at [306, 93] on button "Preview Widget" at bounding box center [346, 90] width 109 height 22
click at [445, 95] on button "Customize Design" at bounding box center [470, 90] width 119 height 22
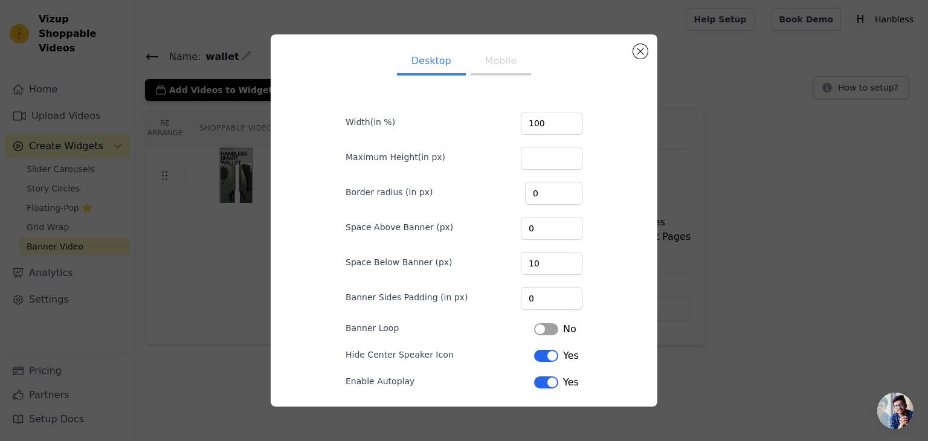
click at [499, 62] on button "Mobile" at bounding box center [501, 62] width 60 height 27
click at [437, 62] on button "Desktop" at bounding box center [431, 62] width 69 height 27
click at [492, 68] on button "Mobile" at bounding box center [501, 62] width 60 height 27
click at [440, 58] on button "Desktop" at bounding box center [431, 62] width 69 height 27
click at [490, 62] on button "Mobile" at bounding box center [501, 62] width 60 height 27
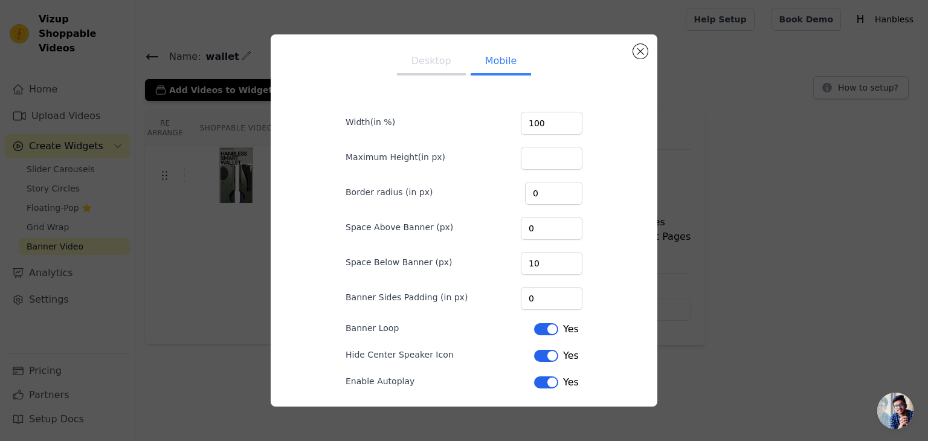
click at [551, 324] on button "Label" at bounding box center [546, 329] width 24 height 12
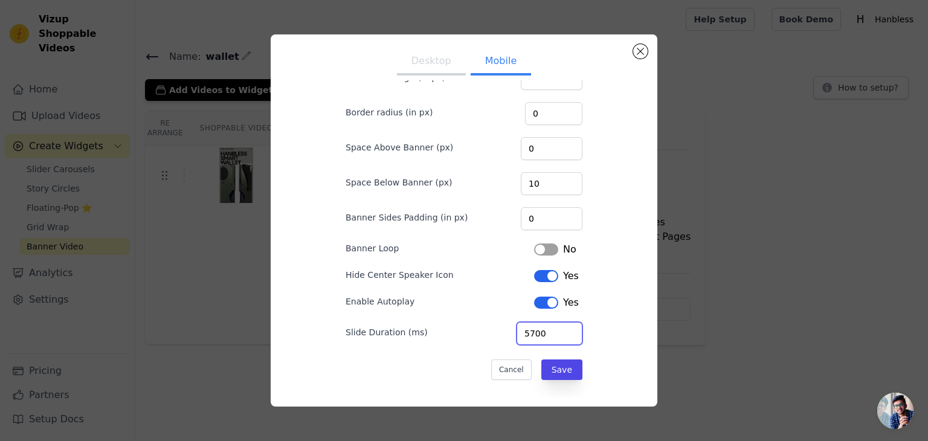
click at [572, 335] on input "5700" at bounding box center [549, 333] width 66 height 23
click at [572, 335] on input "5600" at bounding box center [549, 333] width 66 height 23
click at [572, 335] on input "5500" at bounding box center [549, 333] width 66 height 23
click at [572, 335] on input "4600" at bounding box center [549, 333] width 66 height 23
click at [572, 335] on input "4500" at bounding box center [549, 333] width 66 height 23
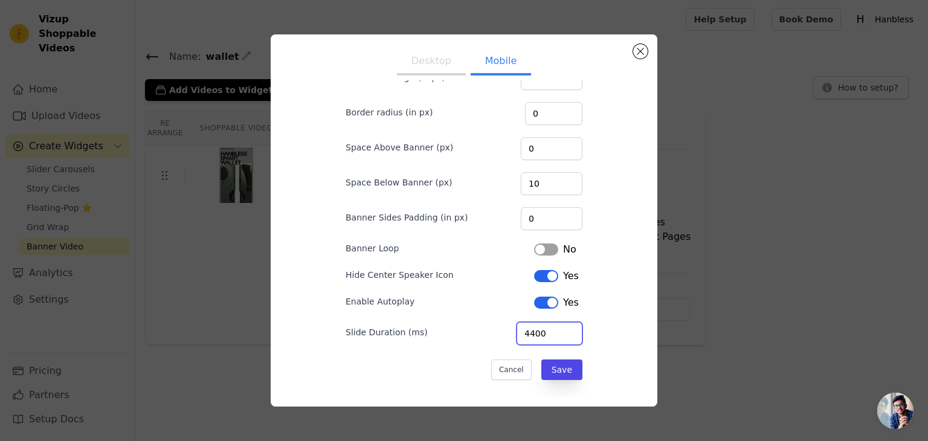
click at [572, 335] on input "4400" at bounding box center [549, 333] width 66 height 23
click at [572, 335] on input "4300" at bounding box center [549, 333] width 66 height 23
click at [572, 335] on input "4200" at bounding box center [549, 333] width 66 height 23
click at [572, 335] on input "4100" at bounding box center [549, 333] width 66 height 23
type input "4000"
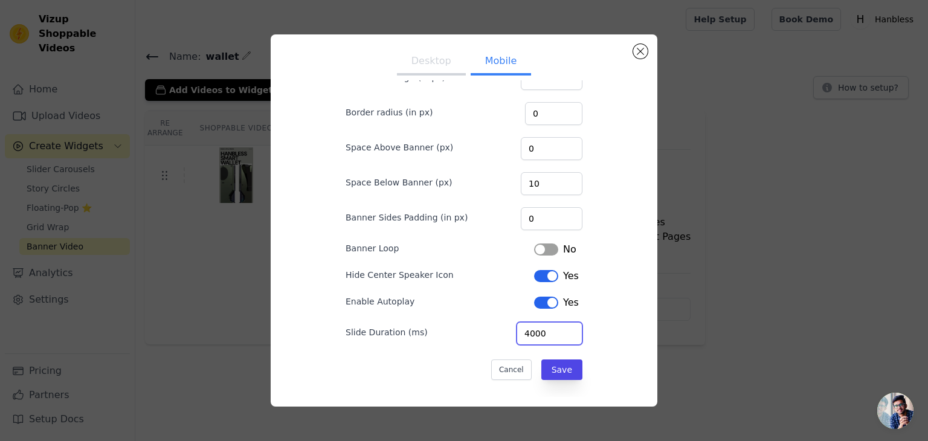
click at [572, 335] on input "4000" at bounding box center [549, 333] width 66 height 23
click at [557, 364] on button "Save" at bounding box center [561, 369] width 41 height 21
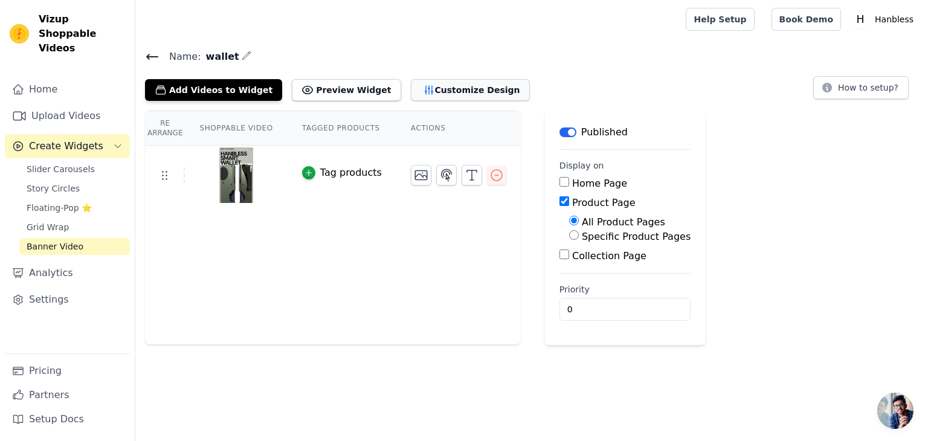
click at [424, 94] on button "Customize Design" at bounding box center [470, 90] width 119 height 22
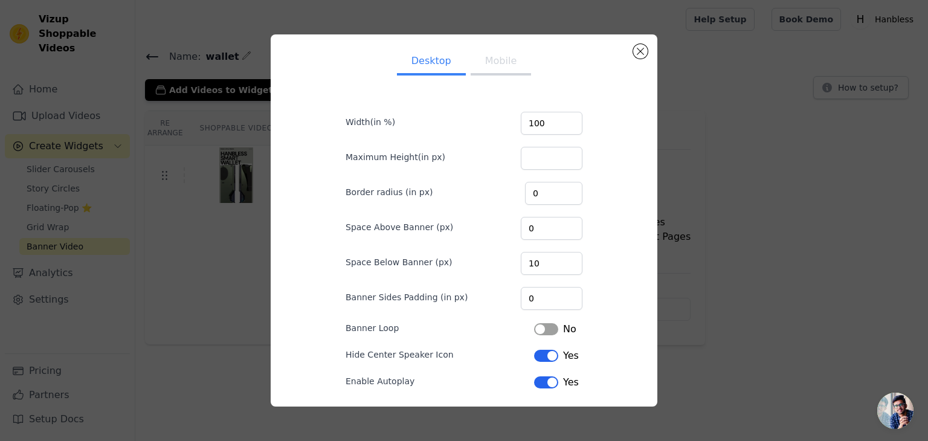
click at [504, 54] on button "Mobile" at bounding box center [501, 62] width 60 height 27
click at [643, 56] on button "Close modal" at bounding box center [640, 51] width 14 height 14
